Goal: Transaction & Acquisition: Purchase product/service

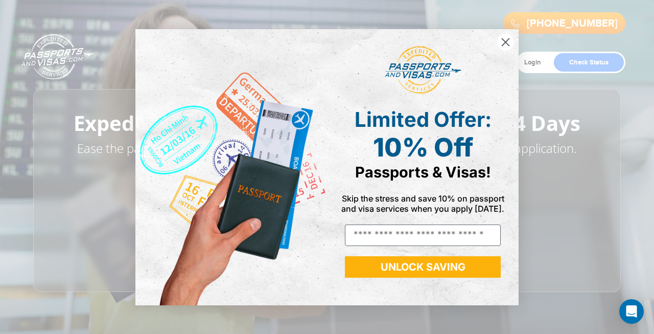
click at [504, 41] on circle "Close dialog" at bounding box center [505, 41] width 17 height 17
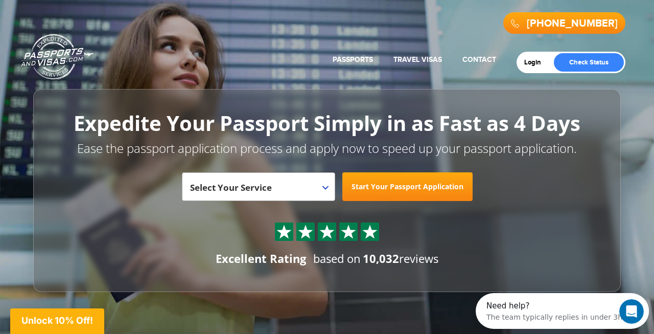
click at [506, 42] on div "800-860-8610 Passports & Visas.com Get Passport Get Visa" at bounding box center [327, 29] width 597 height 46
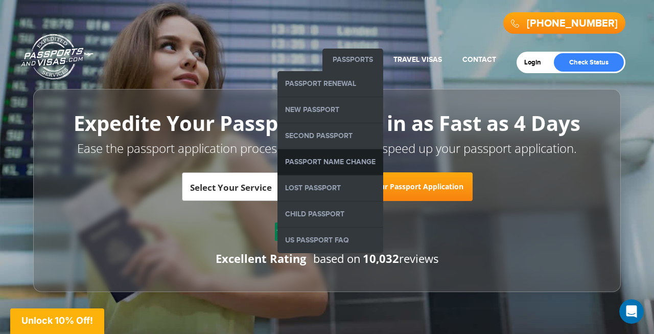
click at [335, 160] on link "Passport Name Change" at bounding box center [331, 162] width 106 height 26
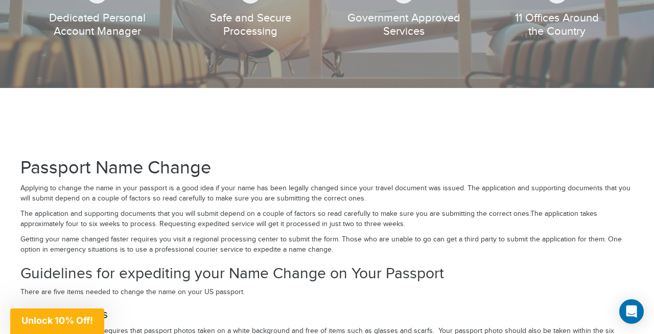
scroll to position [1365, 0]
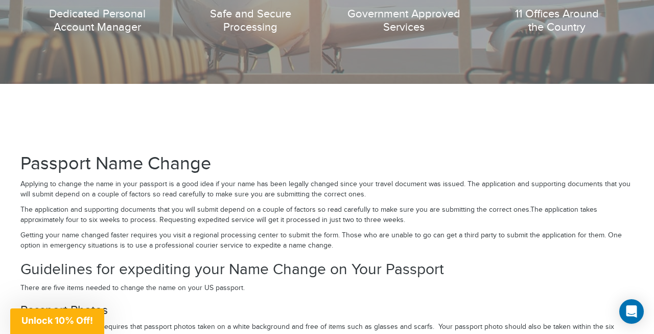
click at [359, 242] on p "Getting your name changed faster requires you visit a regional processing cente…" at bounding box center [326, 240] width 613 height 20
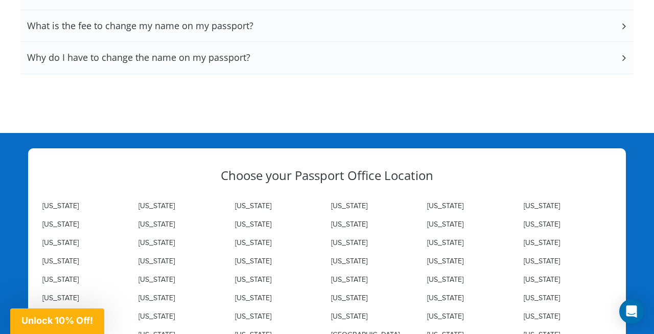
scroll to position [1967, 0]
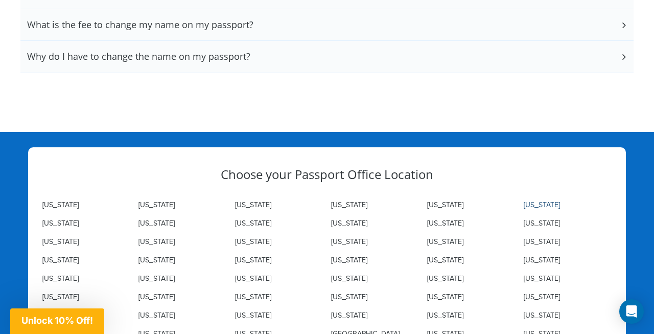
click at [543, 201] on link "Colorado" at bounding box center [542, 205] width 36 height 8
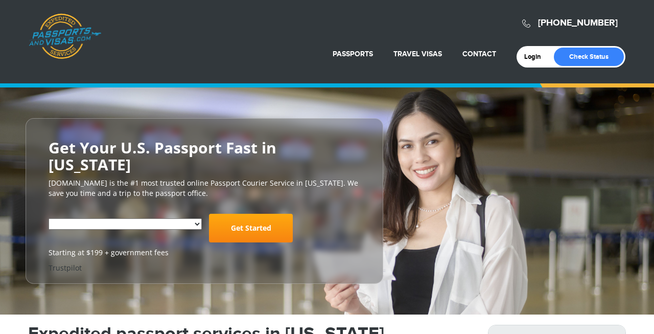
select select "**********"
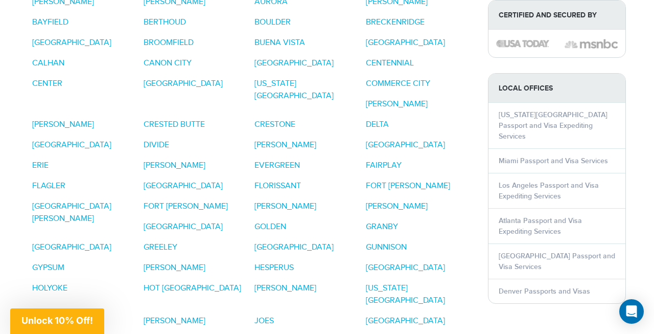
scroll to position [902, 0]
click at [111, 140] on link "DENVER" at bounding box center [71, 145] width 79 height 10
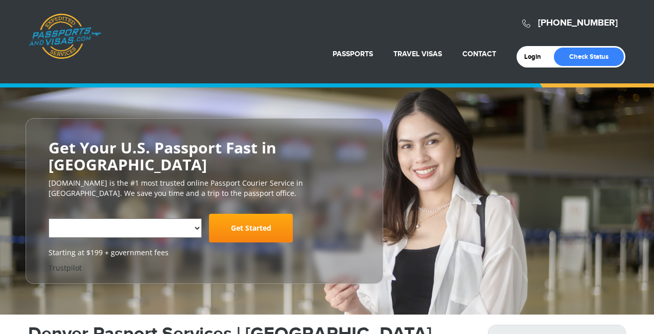
select select "**********"
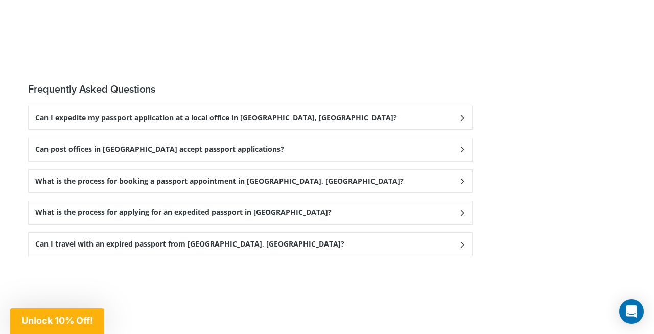
scroll to position [2659, 0]
click at [461, 115] on icon at bounding box center [462, 118] width 10 height 7
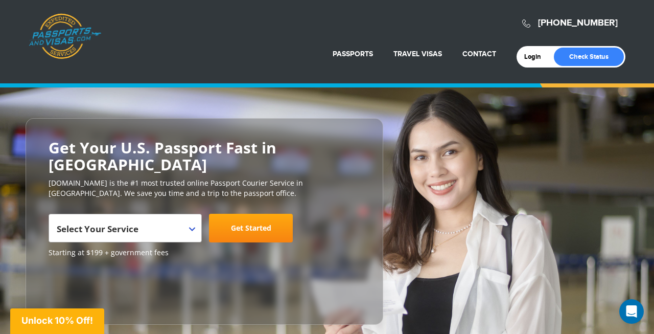
scroll to position [0, 0]
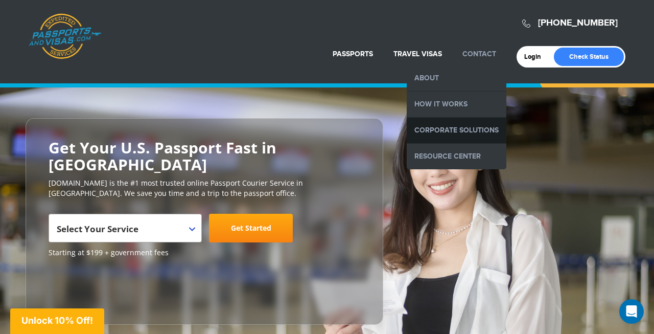
click at [444, 132] on link "Corporate Solutions" at bounding box center [457, 131] width 100 height 26
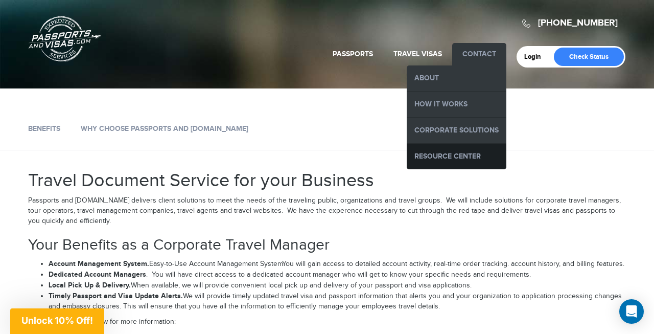
click at [427, 157] on link "Resource Center" at bounding box center [457, 157] width 100 height 26
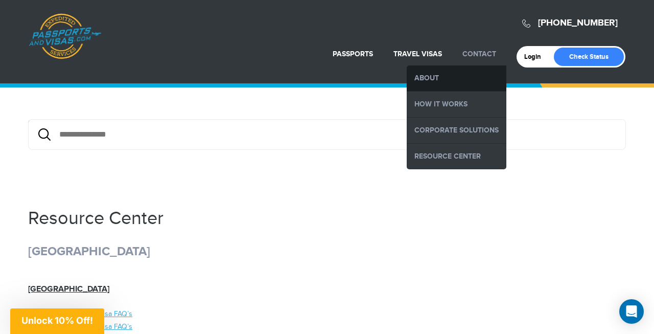
click at [412, 77] on link "About" at bounding box center [457, 78] width 100 height 26
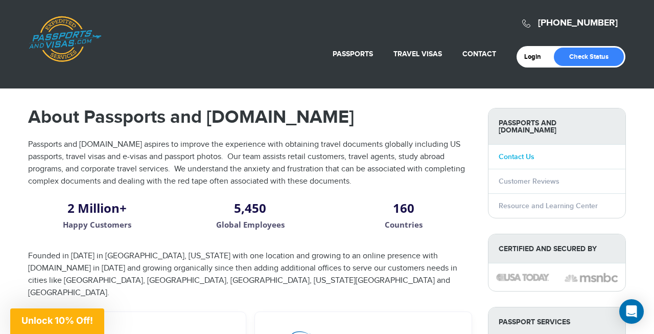
click at [519, 152] on link "Contact Us" at bounding box center [517, 156] width 36 height 9
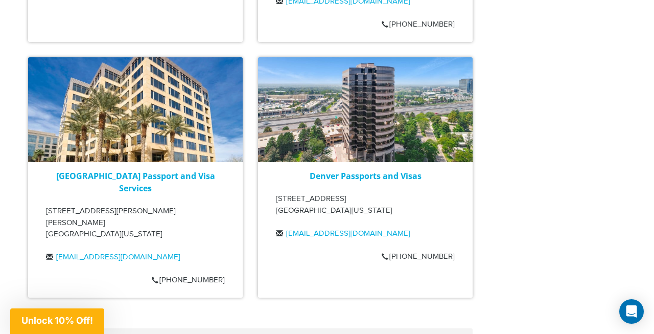
scroll to position [1296, 0]
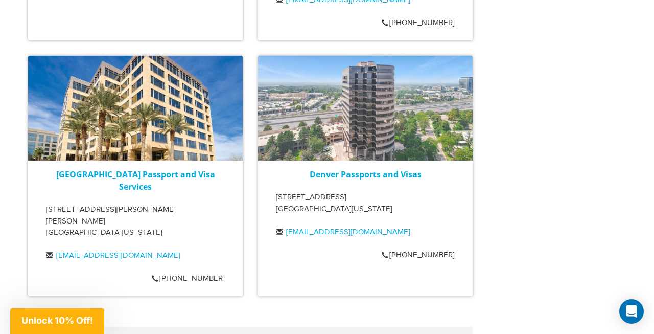
click at [380, 104] on img at bounding box center [365, 108] width 215 height 104
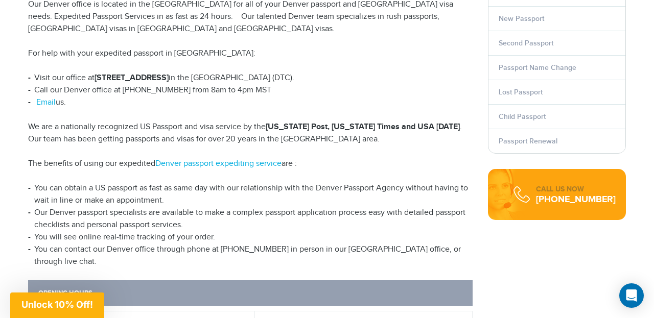
scroll to position [324, 0]
click at [260, 159] on link "Denver passport expediting service" at bounding box center [218, 164] width 126 height 10
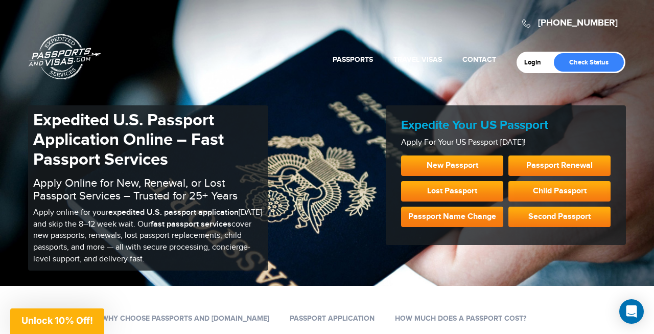
click at [462, 212] on link "Passport Name Change" at bounding box center [452, 216] width 102 height 20
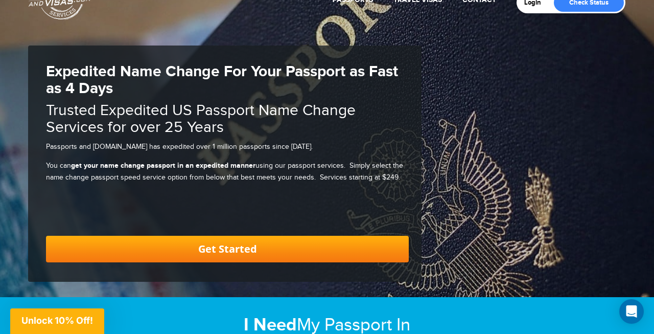
scroll to position [64, 0]
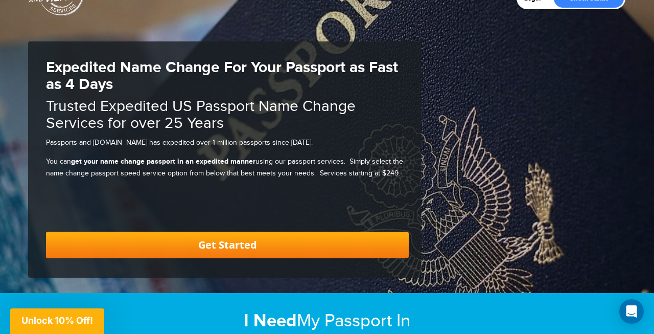
click at [225, 235] on link "Get Started" at bounding box center [227, 245] width 363 height 27
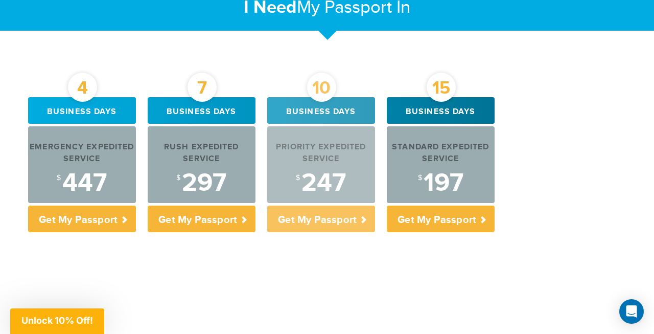
scroll to position [399, 0]
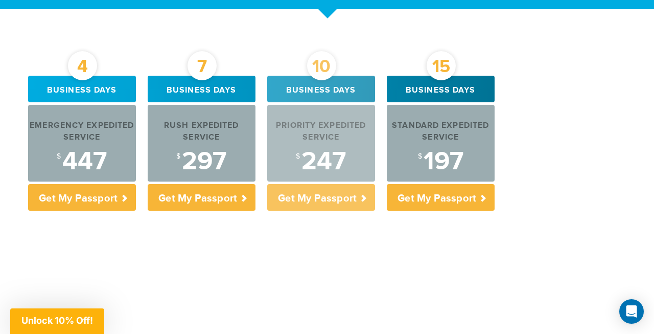
click at [322, 67] on div "10" at bounding box center [321, 65] width 29 height 29
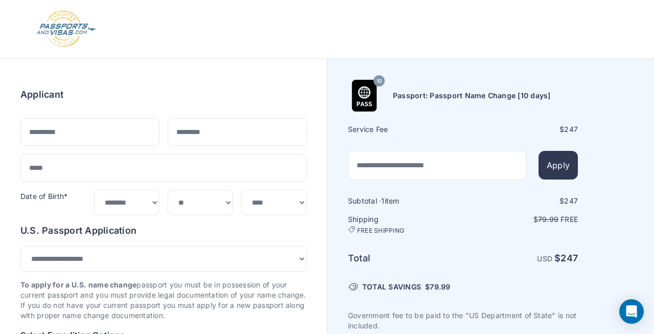
select select "**********"
